Goal: Task Accomplishment & Management: Use online tool/utility

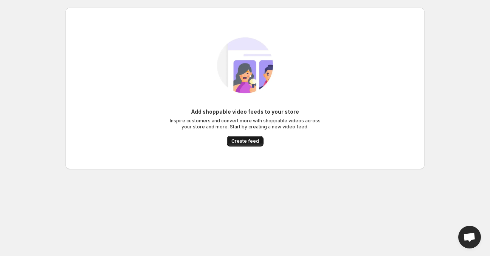
click at [242, 140] on span "Create feed" at bounding box center [245, 141] width 28 height 6
drag, startPoint x: 0, startPoint y: 180, endPoint x: 46, endPoint y: 205, distance: 51.7
click at [46, 205] on body "Home Feeds Videos Subscription Settings Add shoppable video feeds to your store…" at bounding box center [245, 128] width 490 height 256
